Goal: Information Seeking & Learning: Learn about a topic

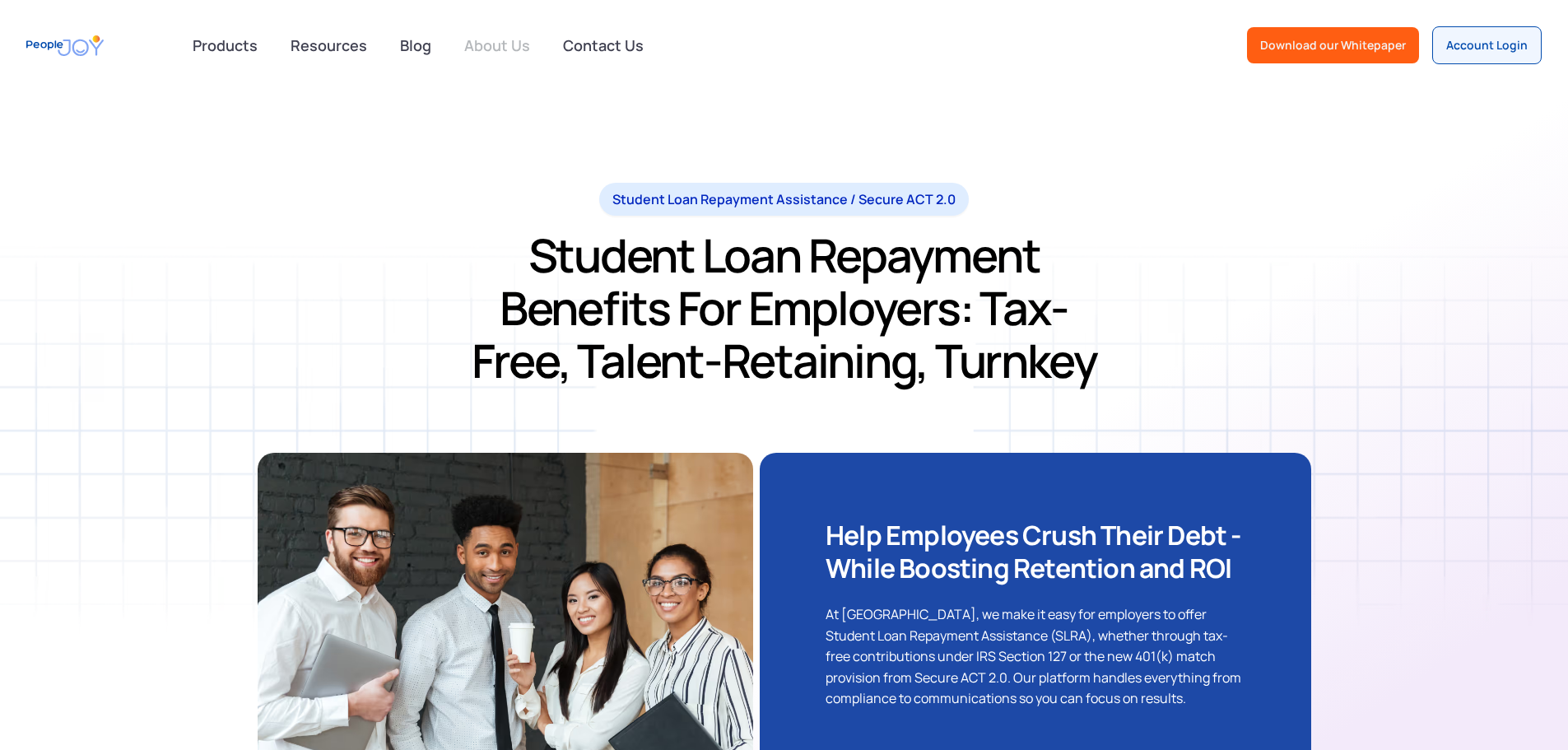
click at [489, 44] on link "About Us" at bounding box center [497, 45] width 85 height 36
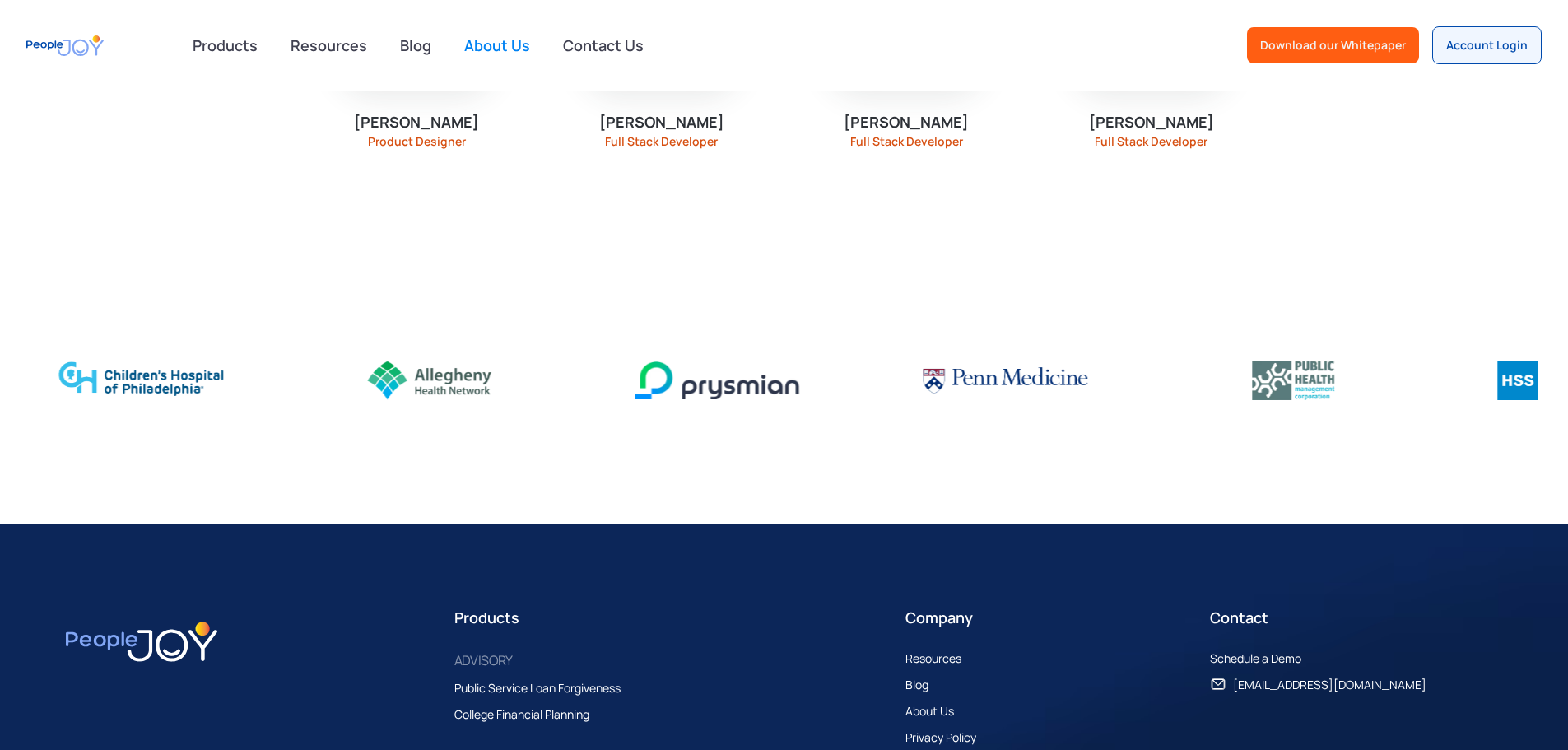
scroll to position [2306, 0]
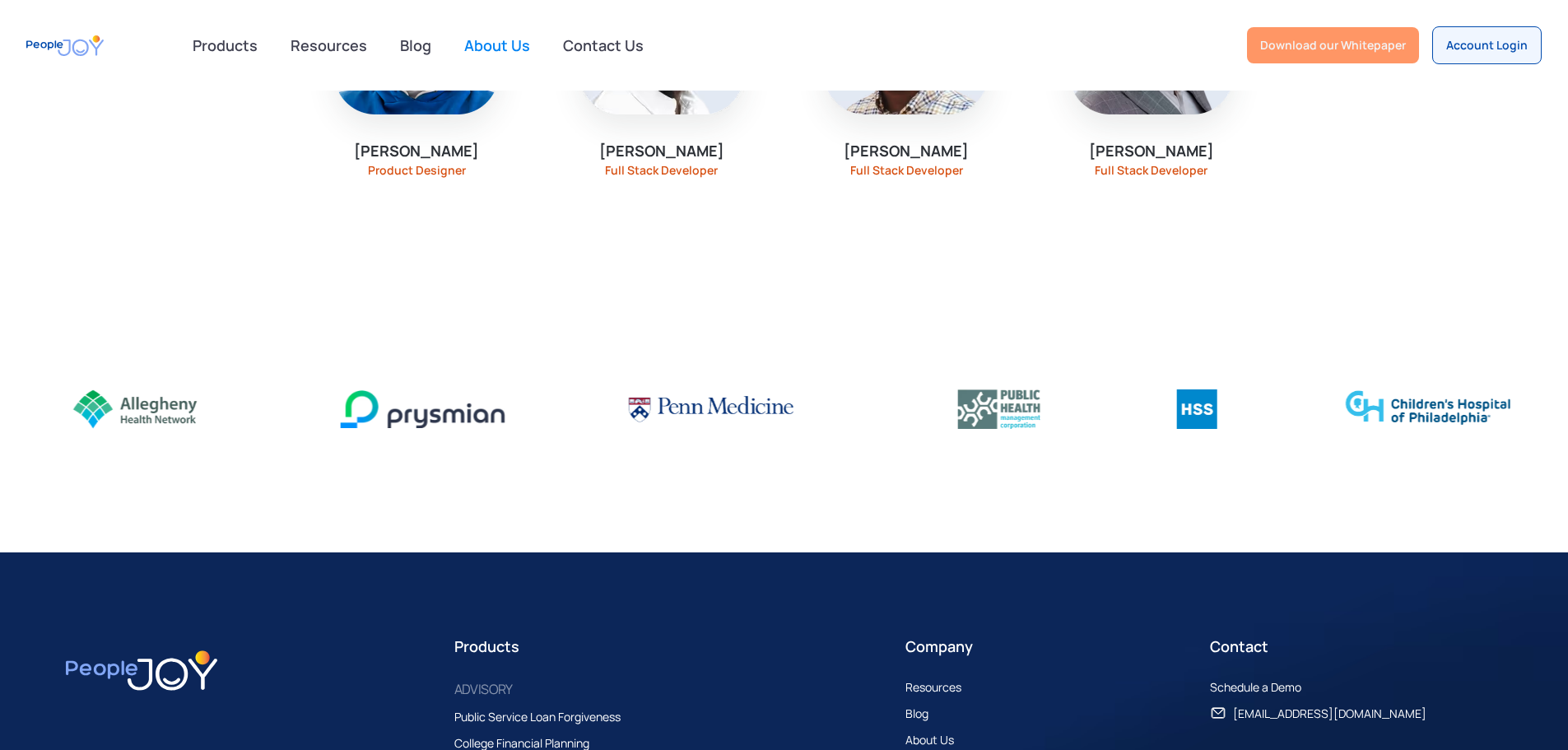
click at [1309, 46] on div "Download our Whitepaper" at bounding box center [1333, 45] width 145 height 17
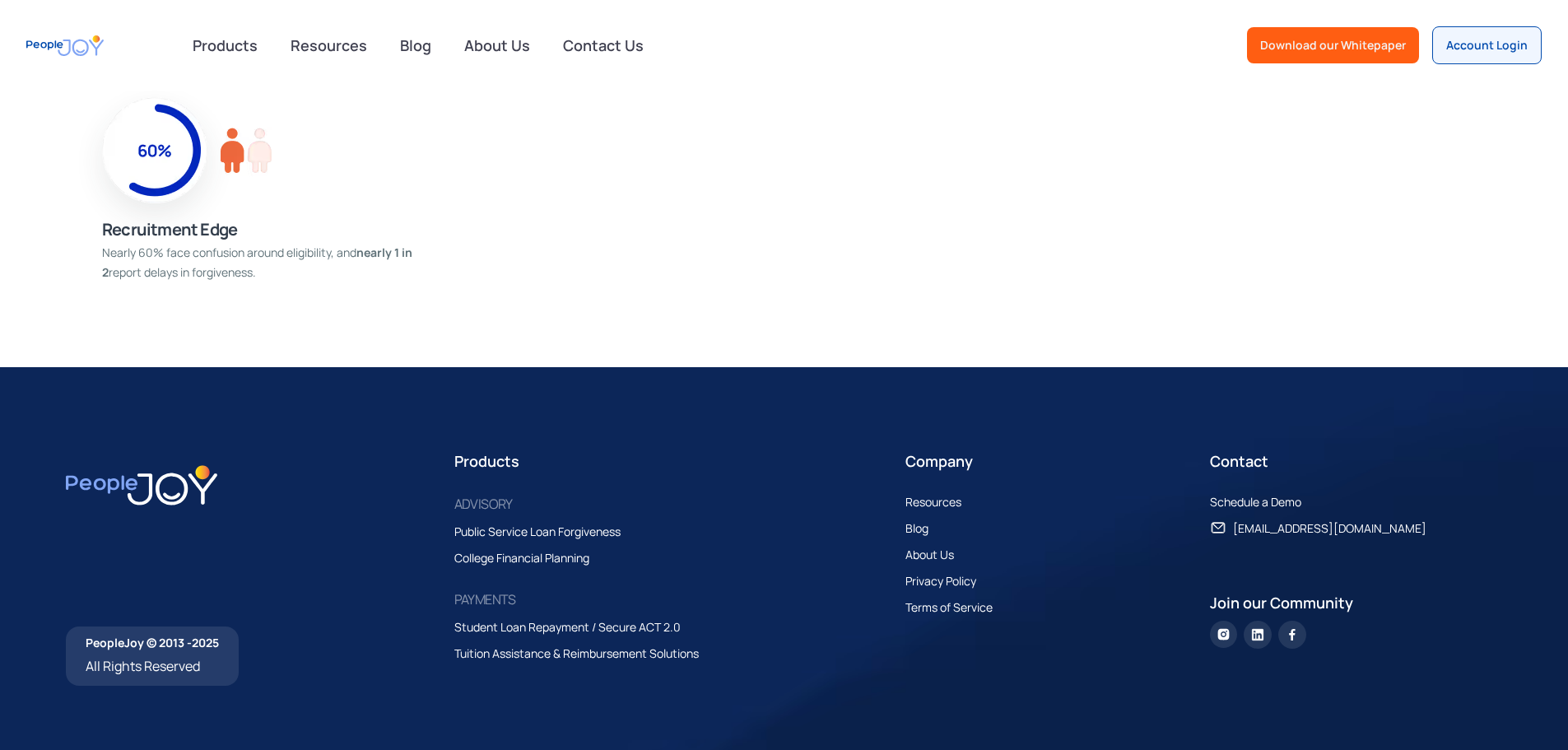
scroll to position [1670, 0]
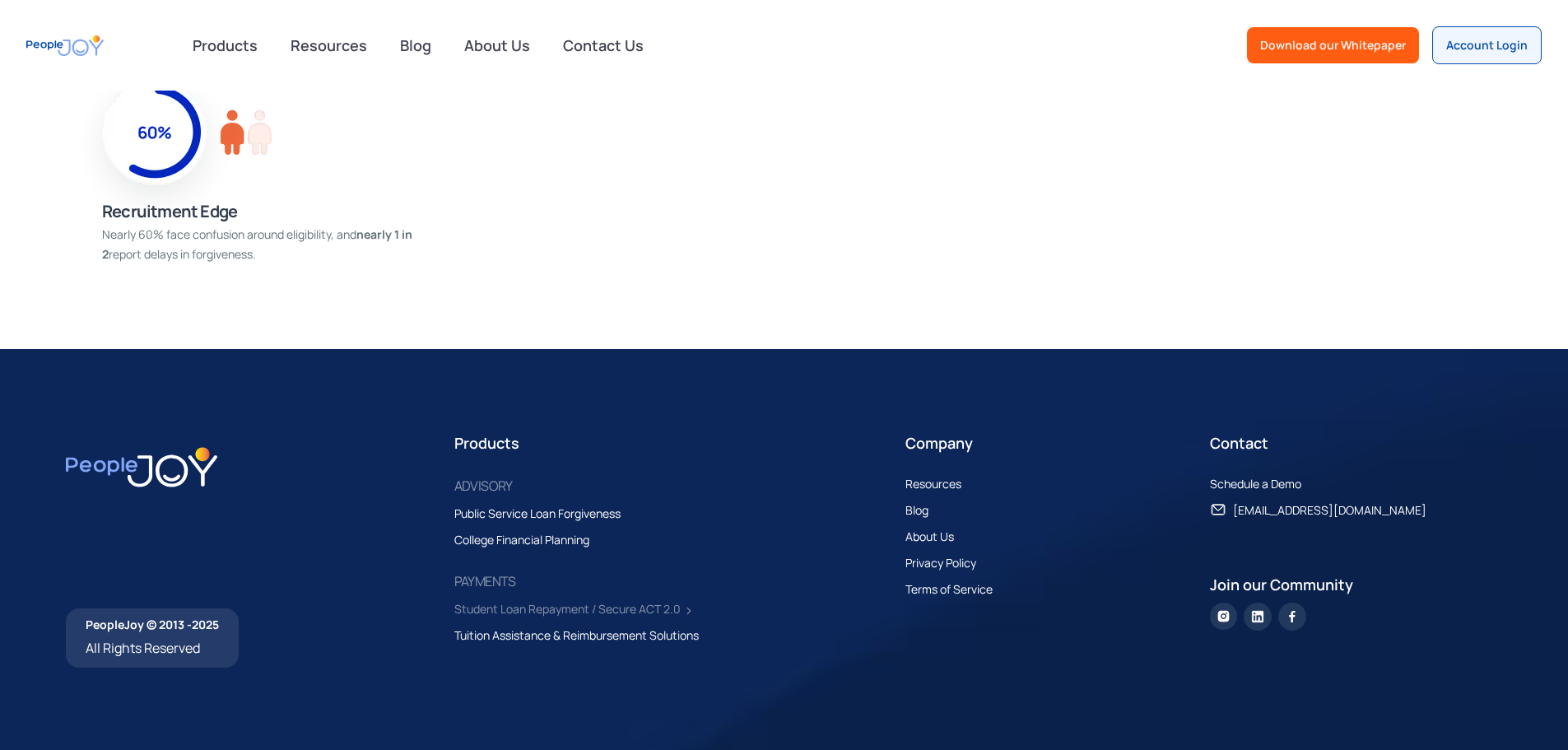
click at [579, 611] on div "Student Loan Repayment / Secure ACT 2.0" at bounding box center [567, 609] width 226 height 19
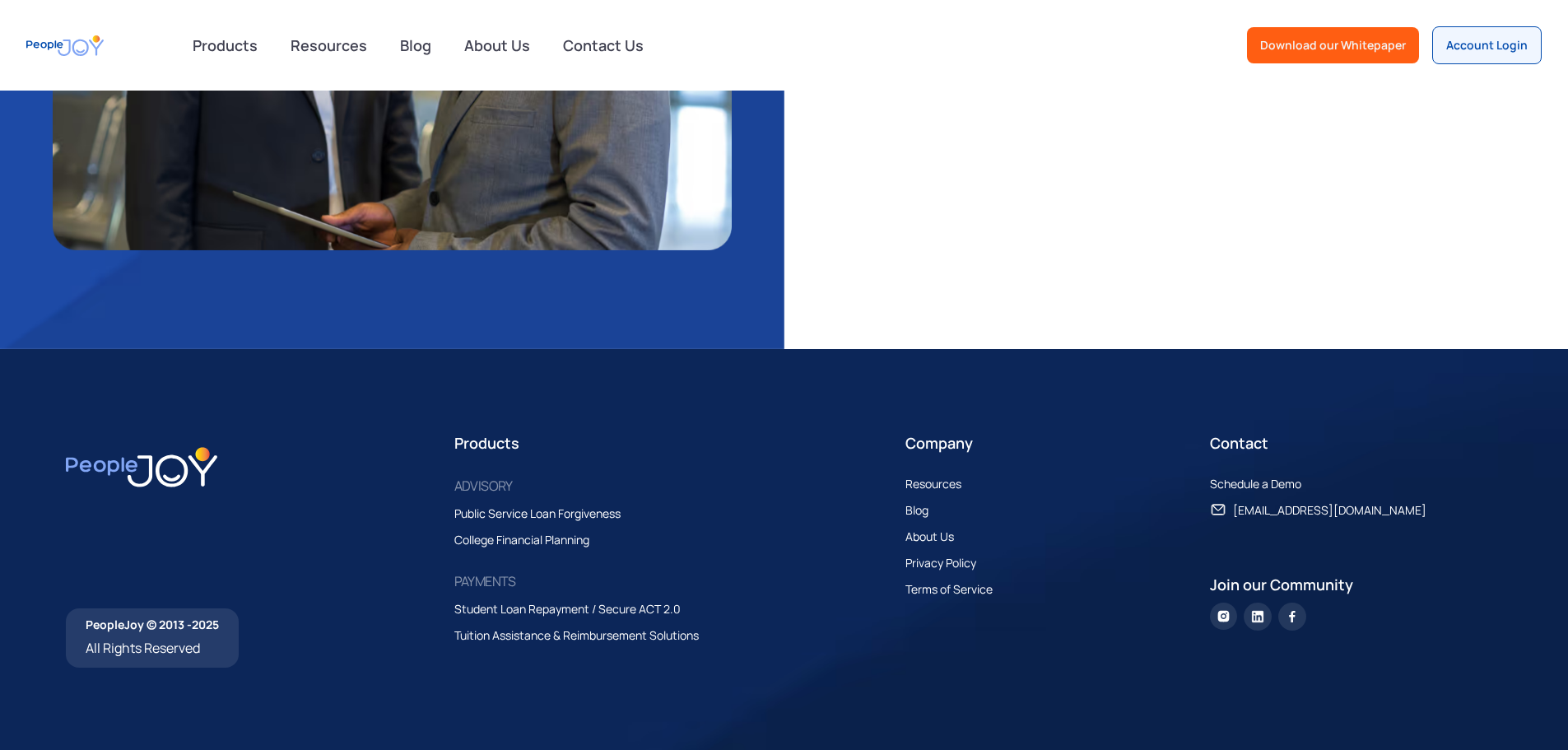
scroll to position [3768, 0]
click at [535, 633] on div "Tuition Assistance & Reimbursement Solutions" at bounding box center [577, 635] width 245 height 19
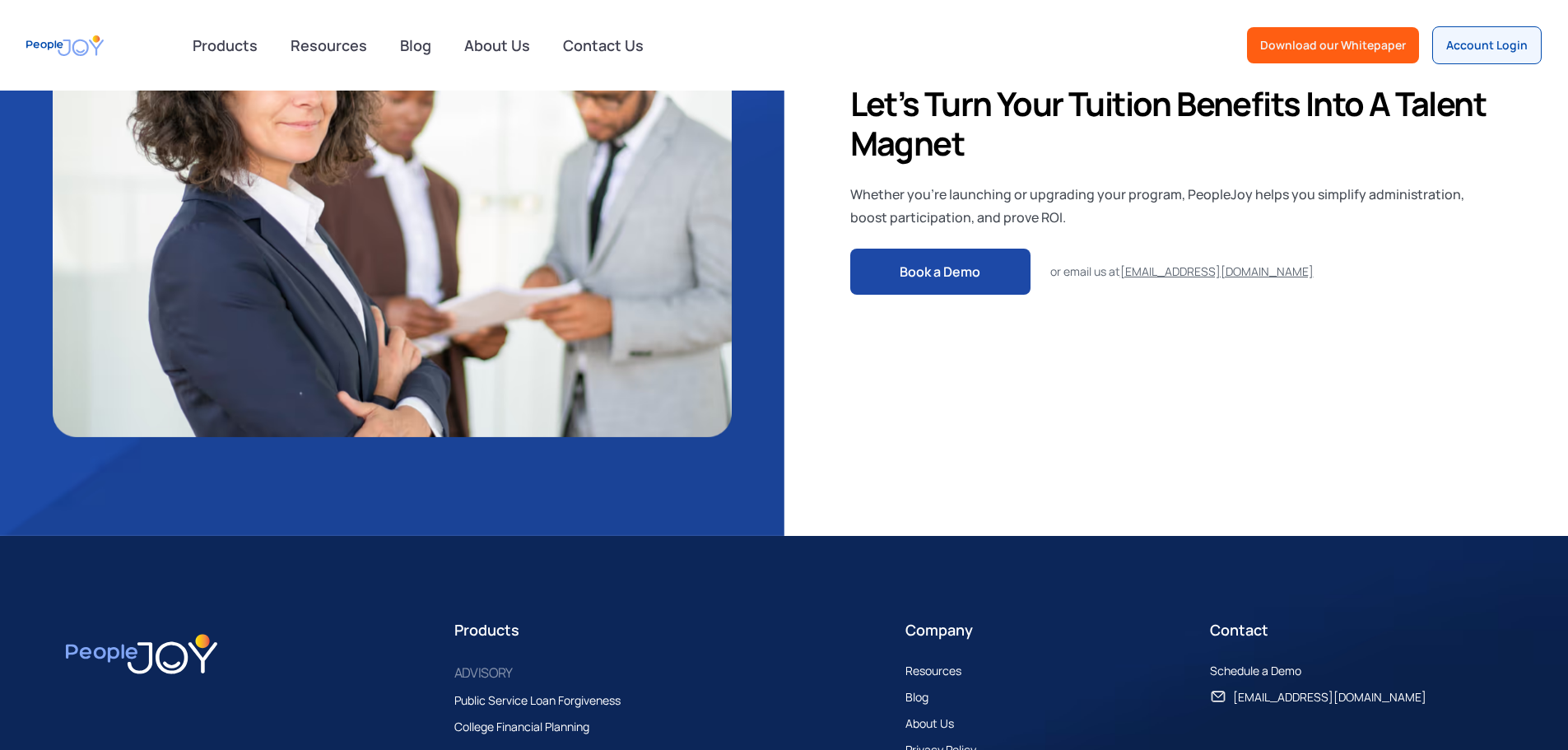
scroll to position [4200, 0]
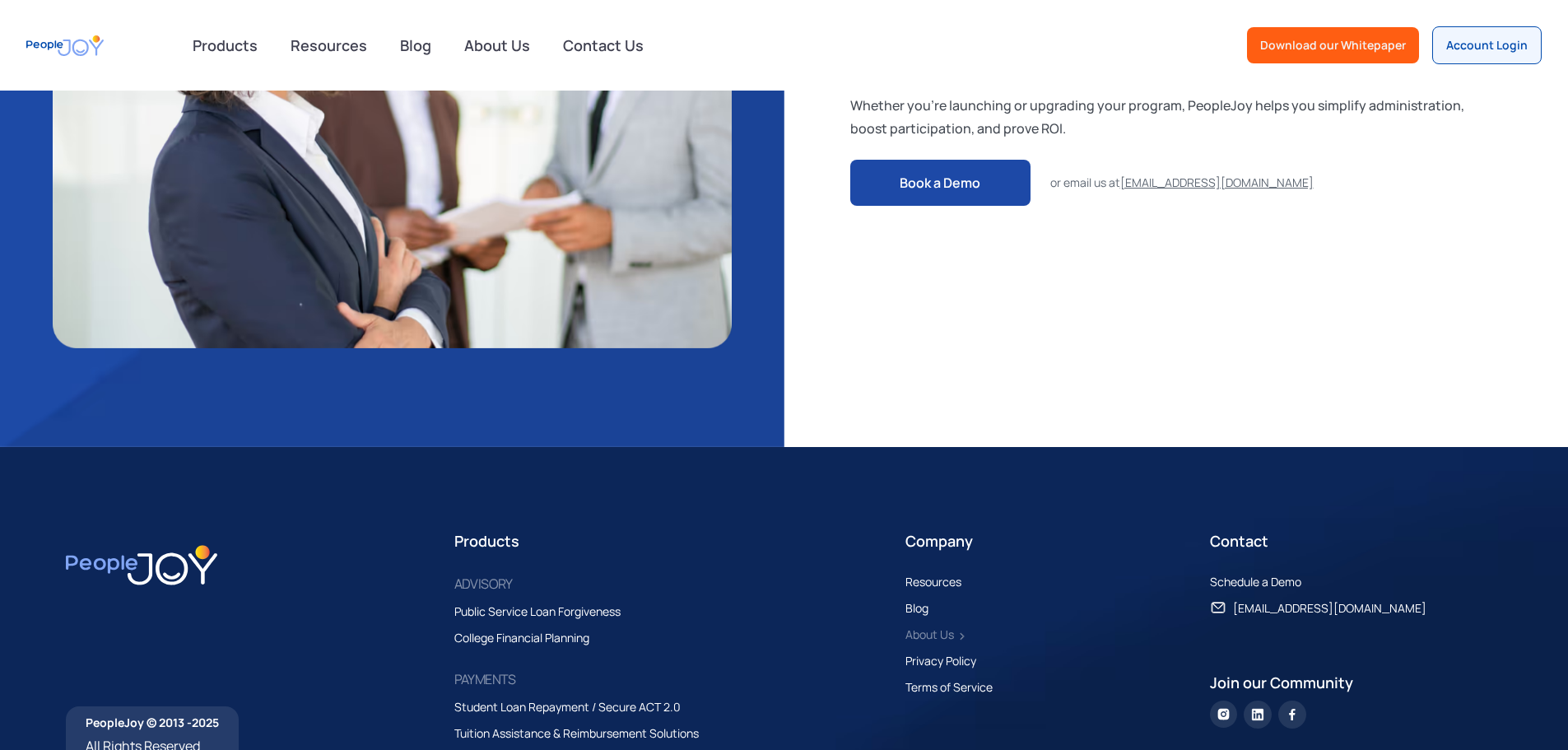
click at [921, 625] on div "About Us" at bounding box center [929, 635] width 48 height 19
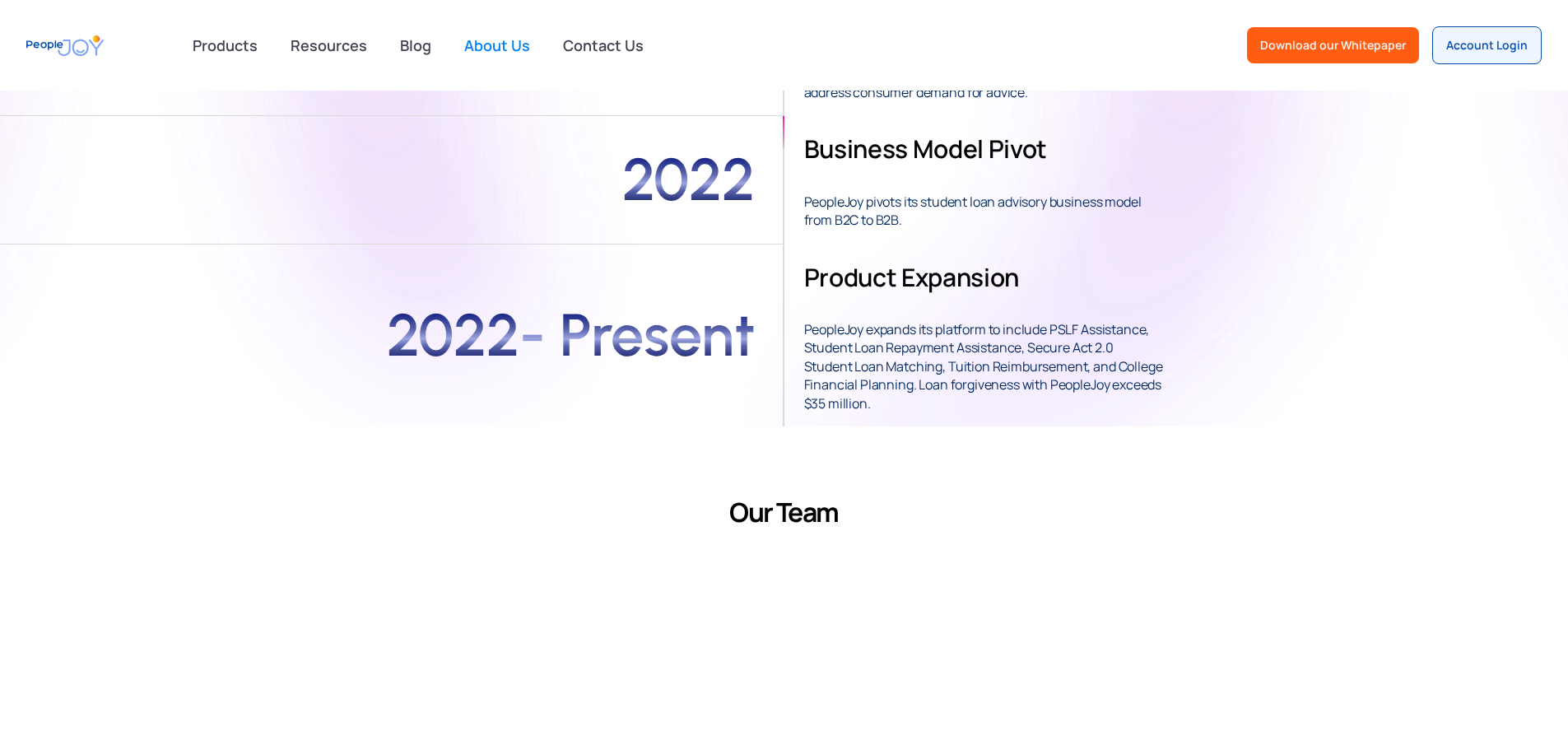
scroll to position [741, 0]
